Goal: Information Seeking & Learning: Learn about a topic

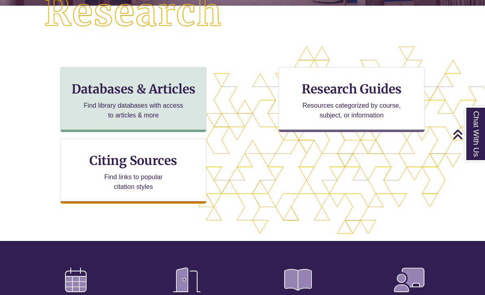
click at [171, 85] on h3 "Databases & Articles" at bounding box center [133, 88] width 132 height 15
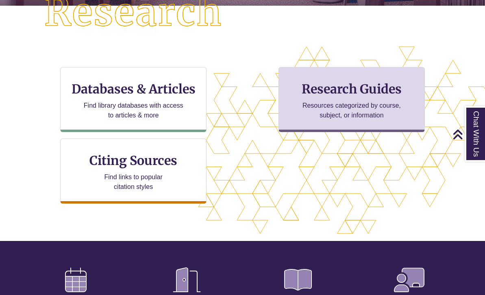
click at [287, 78] on div "Research Guides Resources categorized by course, subject, or information" at bounding box center [351, 99] width 146 height 65
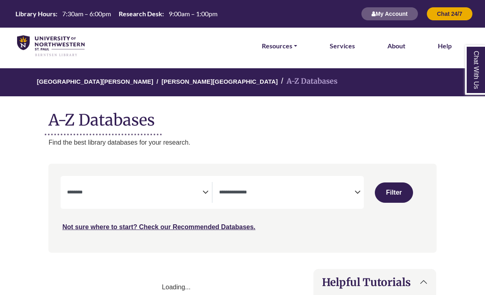
select select "Database Subject Filter"
select select "Database Types Filter"
select select "Database Subject Filter"
select select "Database Types Filter"
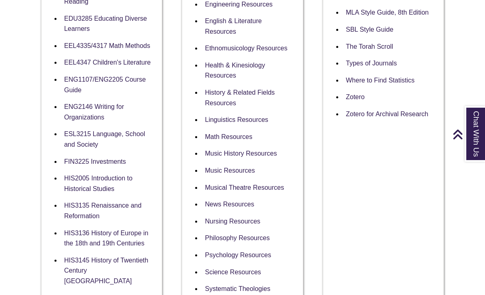
scroll to position [510, 0]
click at [132, 43] on link "EEL4335/4317 Math Methods" at bounding box center [107, 47] width 86 height 8
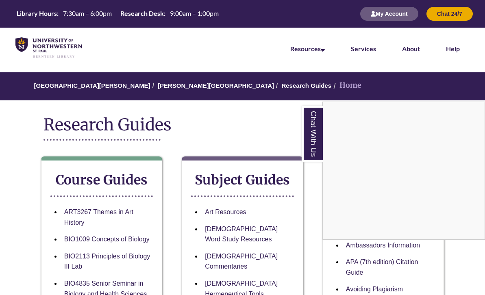
scroll to position [0, 0]
click at [156, 85] on div "Chat With Us" at bounding box center [242, 147] width 485 height 295
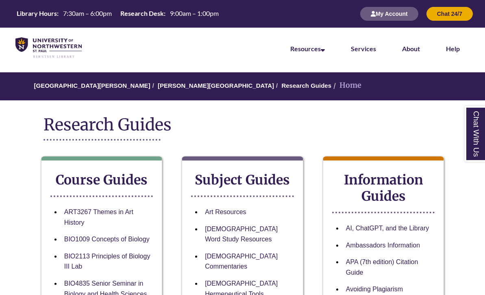
click at [158, 85] on link "[PERSON_NAME][GEOGRAPHIC_DATA]" at bounding box center [216, 85] width 116 height 7
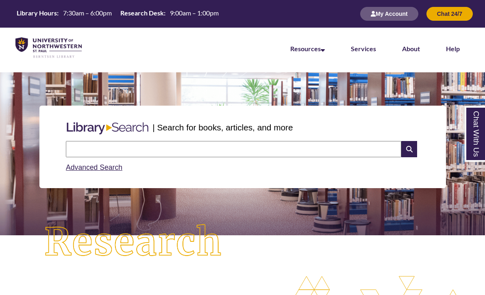
click at [106, 151] on input "text" at bounding box center [233, 149] width 335 height 16
type input "**********"
